Goal: Information Seeking & Learning: Learn about a topic

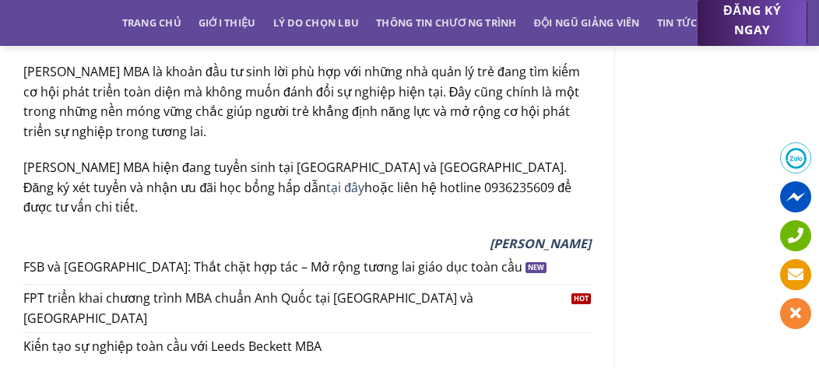
scroll to position [2770, 0]
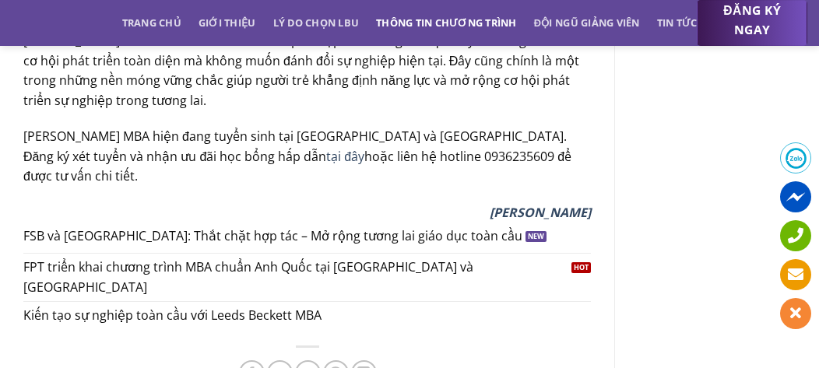
click at [428, 26] on link "Thông tin chương trình" at bounding box center [446, 23] width 141 height 28
click at [430, 19] on link "Thông tin chương trình" at bounding box center [446, 23] width 141 height 28
click at [443, 21] on link "Thông tin chương trình" at bounding box center [446, 23] width 141 height 28
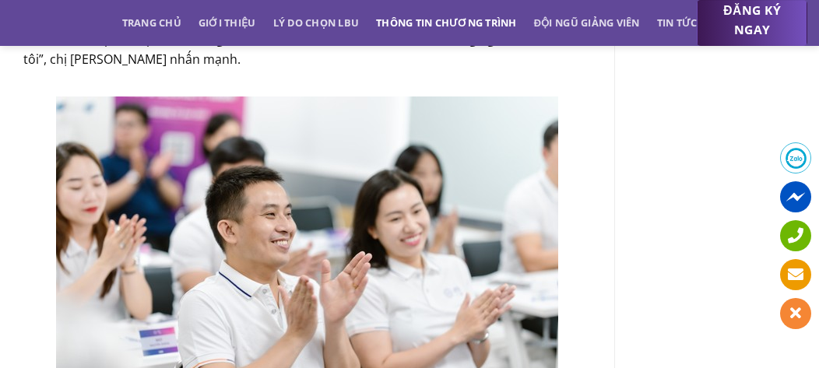
scroll to position [1370, 0]
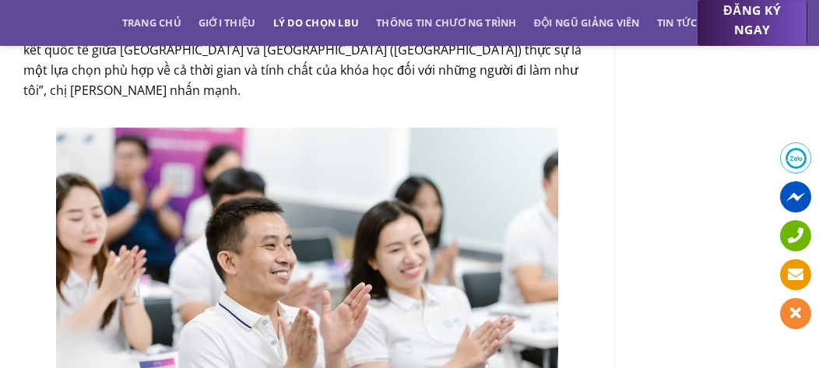
click at [307, 19] on link "Lý do chọn LBU" at bounding box center [316, 23] width 86 height 28
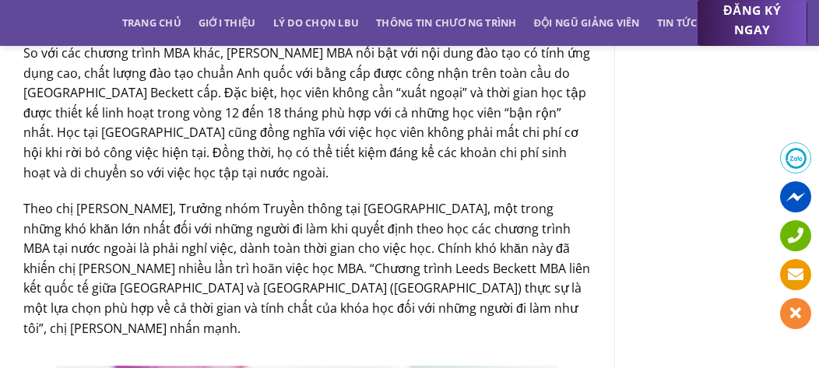
scroll to position [1059, 0]
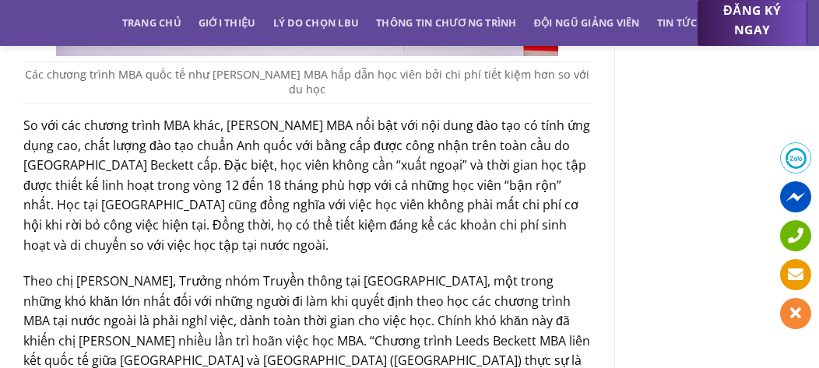
scroll to position [1370, 0]
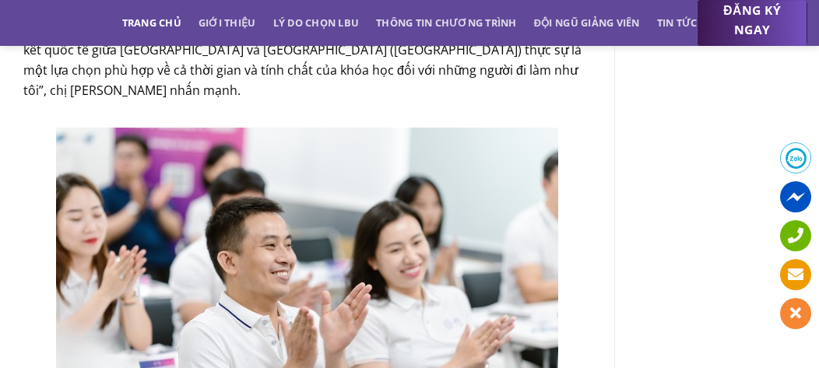
click at [126, 23] on link "Trang chủ" at bounding box center [151, 23] width 59 height 28
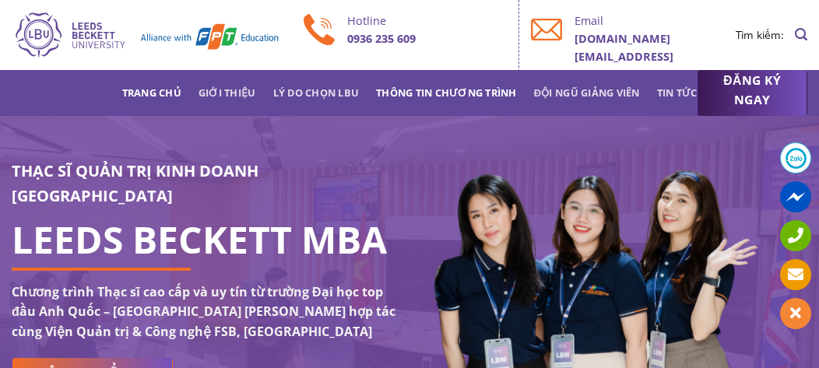
click at [448, 100] on link "Thông tin chương trình" at bounding box center [446, 93] width 141 height 28
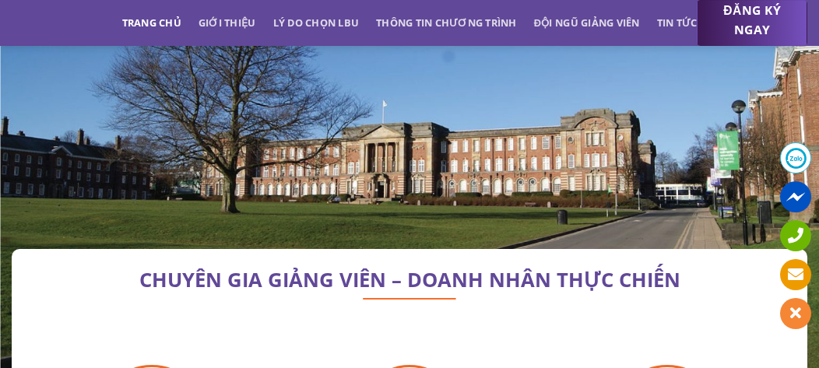
scroll to position [4733, 0]
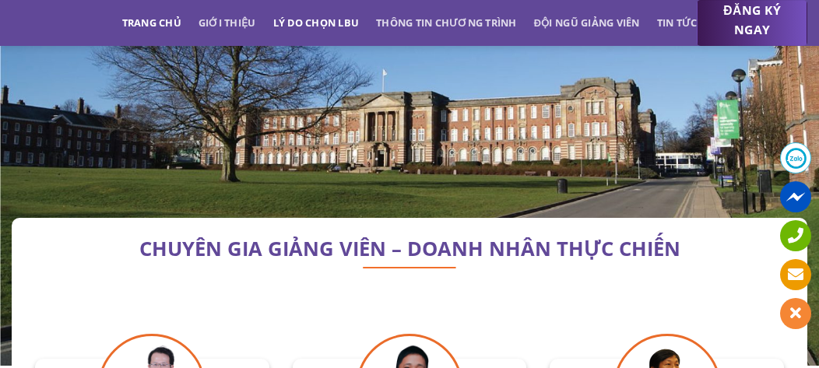
click at [304, 23] on link "Lý do chọn LBU" at bounding box center [316, 23] width 86 height 28
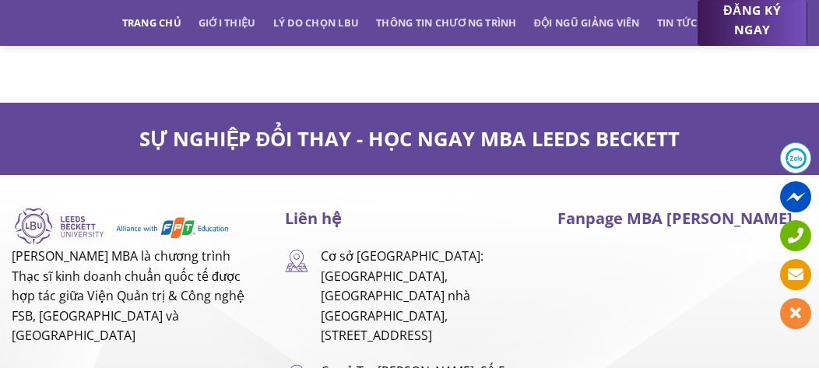
scroll to position [9761, 0]
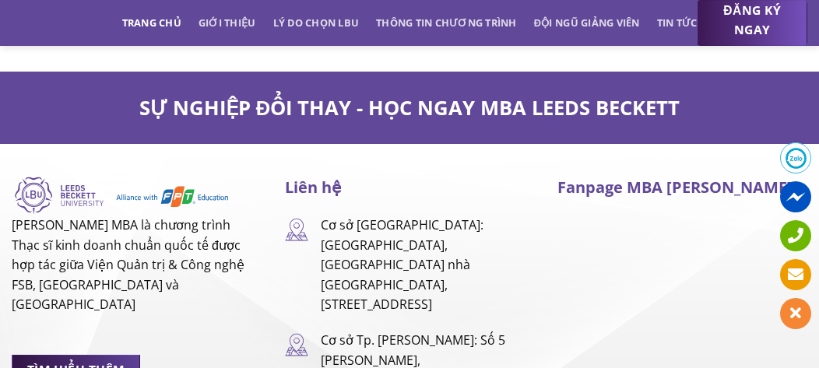
click at [111, 360] on span "TÌM HIỂU THÊM" at bounding box center [76, 369] width 98 height 19
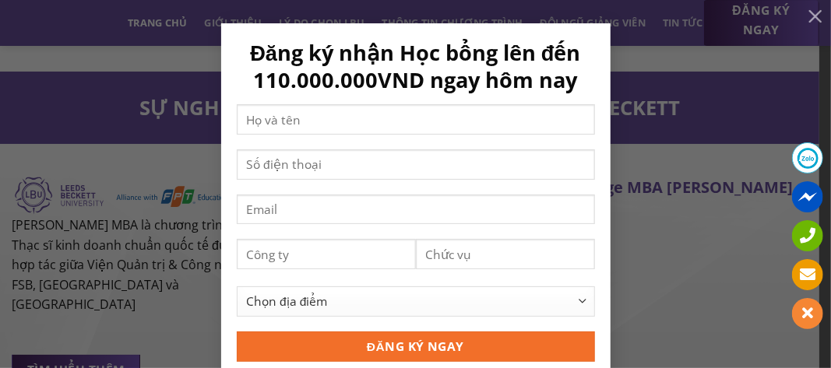
click at [97, 208] on div "Đăng ký nhận Học bổng lên đến 110.000.000VND ngay hôm nay Chọn địa điểm Hà Nội …" at bounding box center [415, 236] width 784 height 427
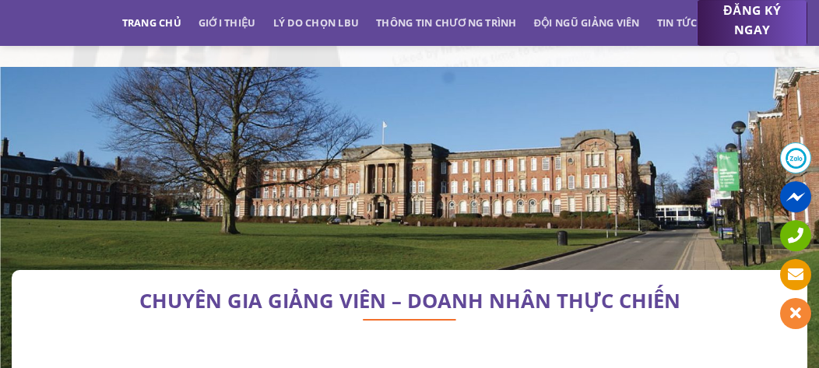
scroll to position [4605, 0]
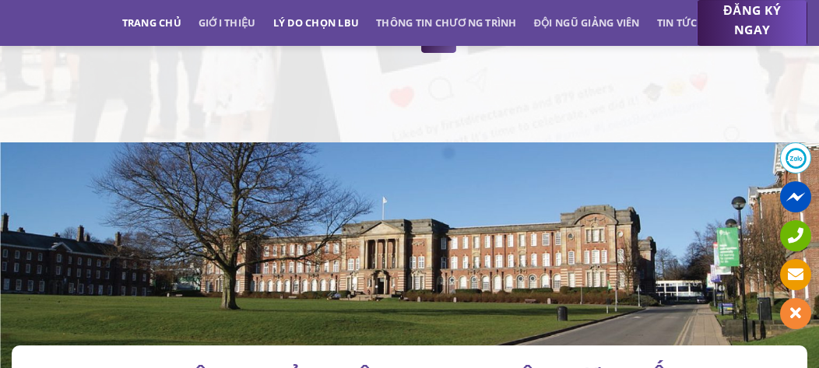
click at [311, 26] on link "Lý do chọn LBU" at bounding box center [316, 23] width 86 height 28
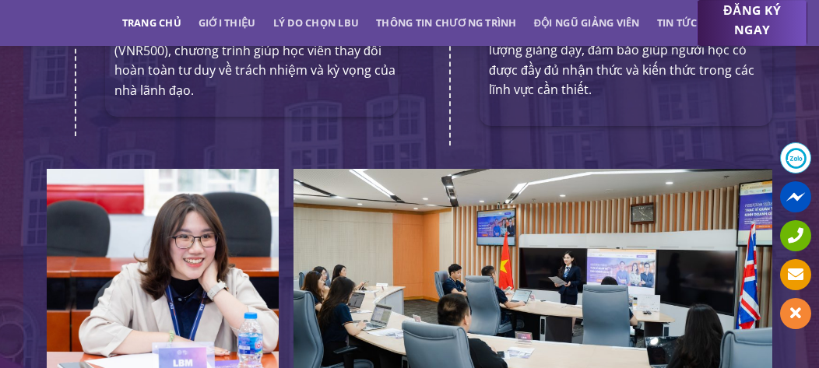
scroll to position [3614, 0]
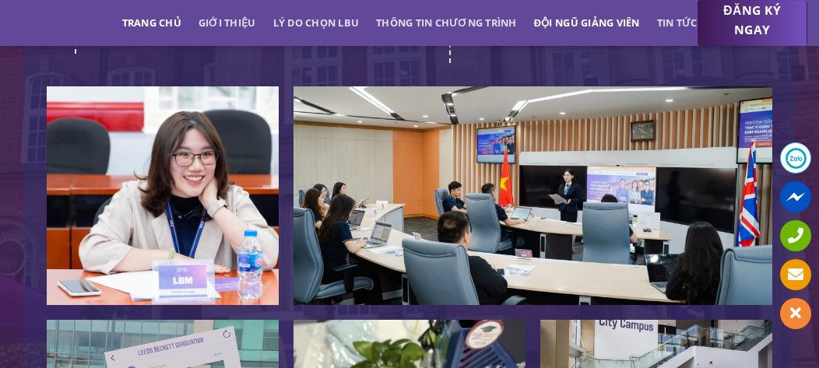
click at [623, 26] on link "Đội ngũ giảng viên" at bounding box center [587, 23] width 106 height 28
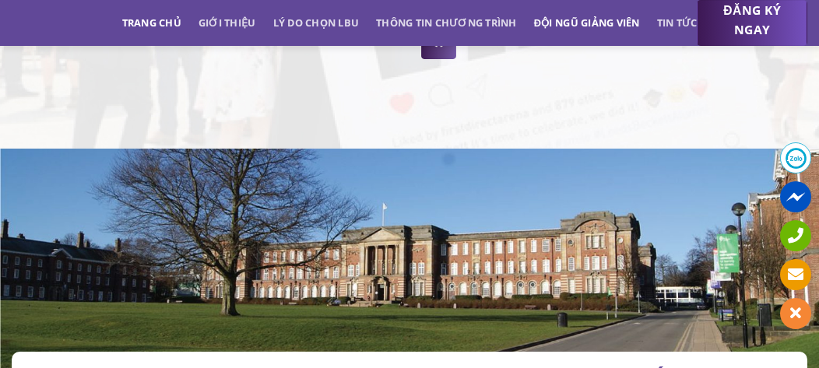
scroll to position [4638, 0]
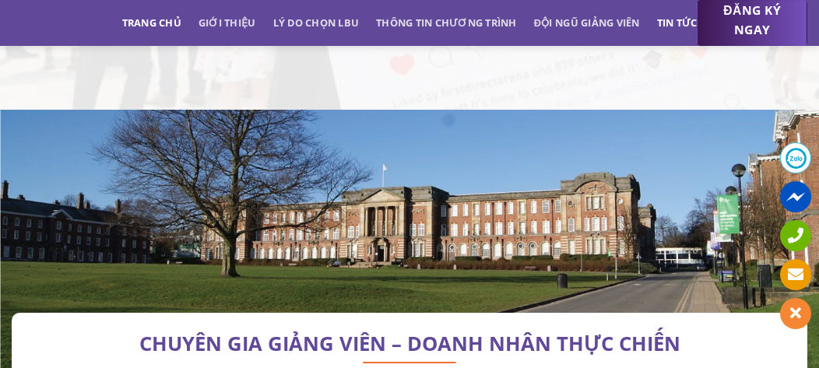
click at [680, 19] on link "Tin tức" at bounding box center [677, 23] width 40 height 28
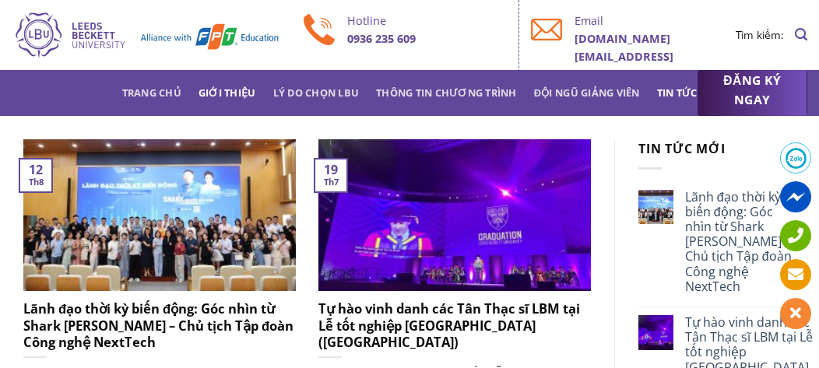
click at [211, 88] on link "Giới thiệu" at bounding box center [228, 93] width 58 height 28
click at [212, 93] on link "Giới thiệu" at bounding box center [228, 93] width 58 height 28
click at [224, 90] on link "Giới thiệu" at bounding box center [228, 93] width 58 height 28
click at [329, 101] on link "Lý do chọn LBU" at bounding box center [316, 93] width 86 height 28
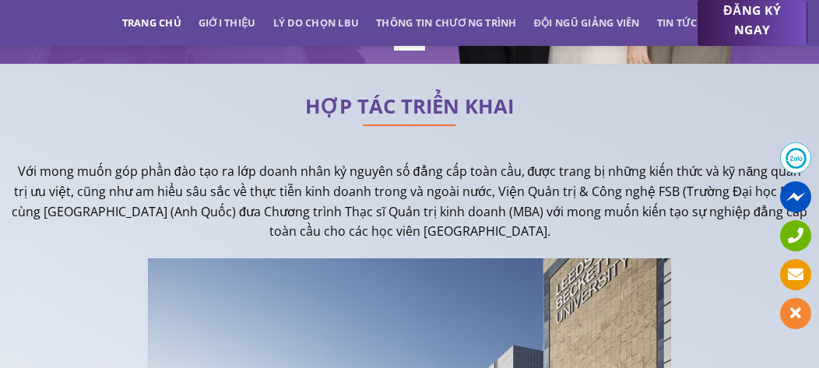
scroll to position [363, 0]
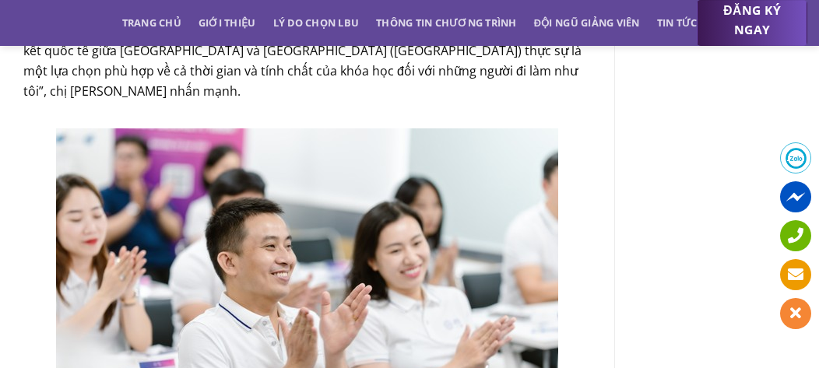
scroll to position [2770, 0]
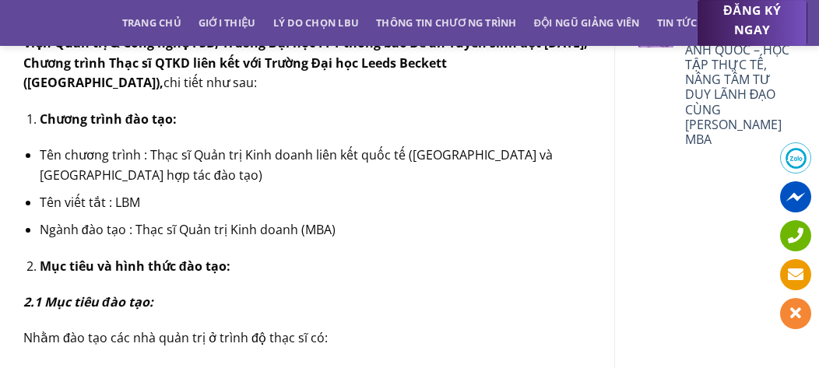
scroll to position [592, 0]
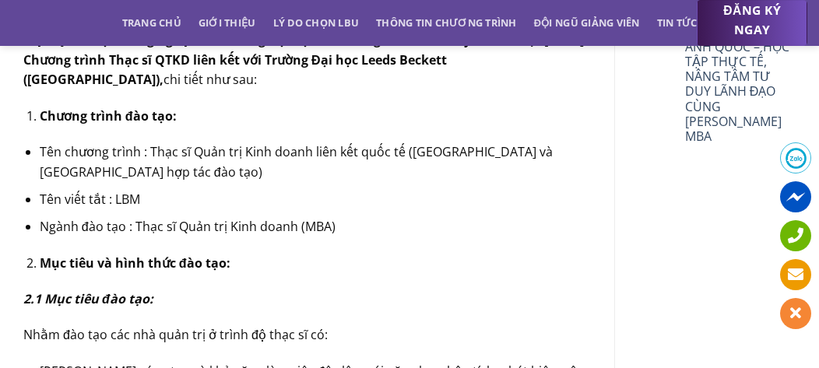
drag, startPoint x: 173, startPoint y: 169, endPoint x: 132, endPoint y: 177, distance: 41.2
click at [132, 177] on li "Tên chương trình : Thạc sĩ Quản trị Kinh doanh liên kết quốc tế ([GEOGRAPHIC_DA…" at bounding box center [315, 162] width 551 height 40
drag, startPoint x: 86, startPoint y: 170, endPoint x: 166, endPoint y: 172, distance: 79.4
click at [166, 172] on li "Tên chương trình : Thạc sĩ Quản trị Kinh doanh liên kết quốc tế ([GEOGRAPHIC_DA…" at bounding box center [315, 162] width 551 height 40
copy li "Leeds Beckett"
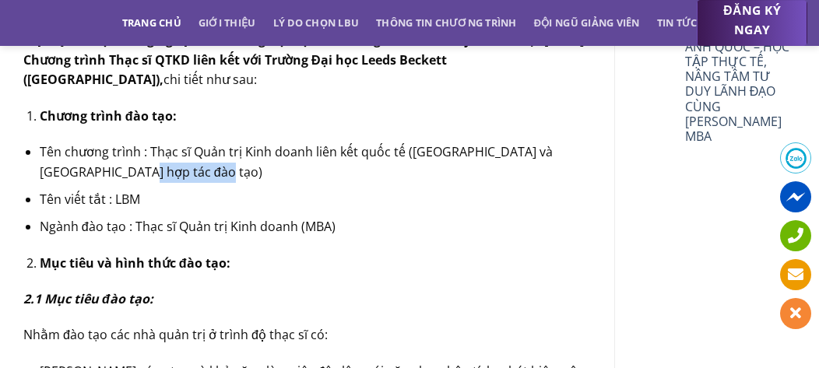
drag, startPoint x: 147, startPoint y: 58, endPoint x: 125, endPoint y: 14, distance: 49.8
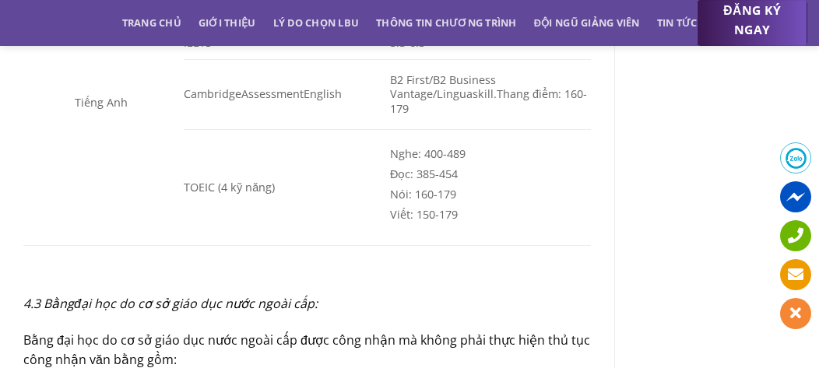
scroll to position [1940, 0]
